Goal: Navigation & Orientation: Find specific page/section

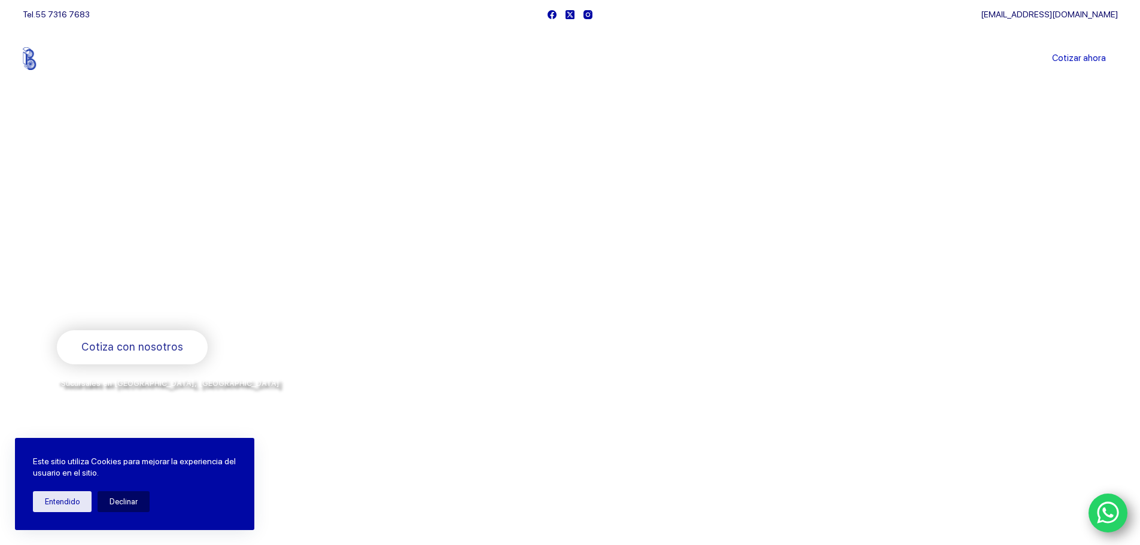
click at [565, 59] on link "Sucursales" at bounding box center [548, 59] width 74 height 0
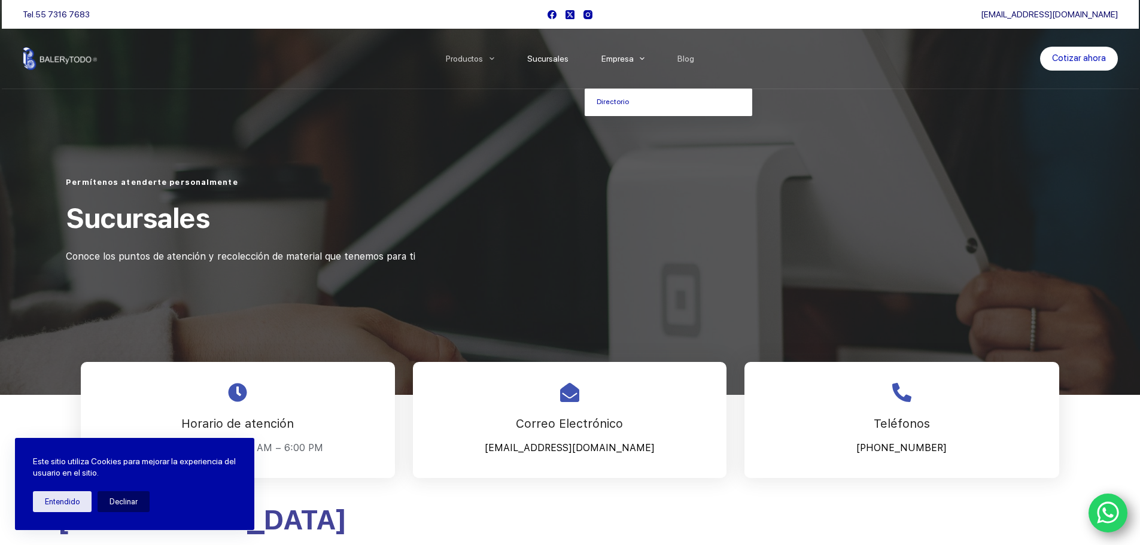
click at [618, 59] on link "Empresa" at bounding box center [623, 59] width 77 height 0
click at [623, 59] on link "Empresa" at bounding box center [623, 59] width 77 height 0
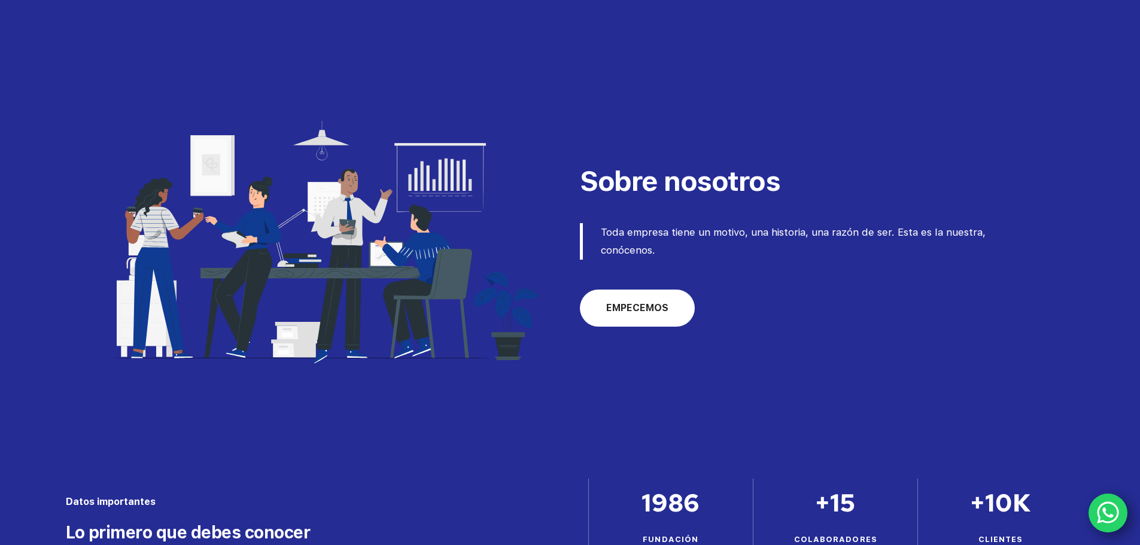
click at [639, 304] on span "EMPECEMOS" at bounding box center [637, 308] width 62 height 14
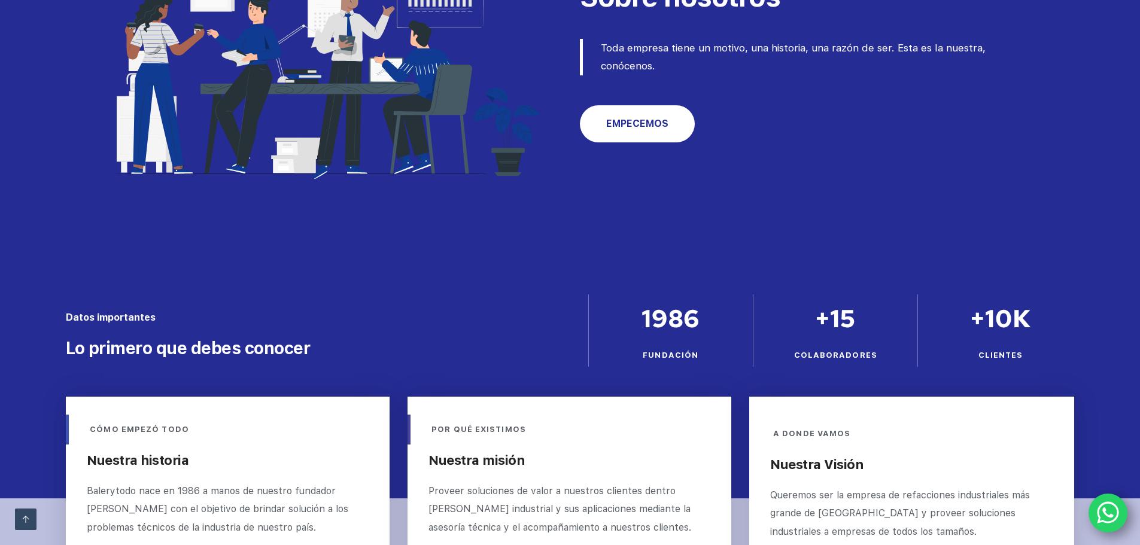
scroll to position [358, 0]
